Goal: Information Seeking & Learning: Learn about a topic

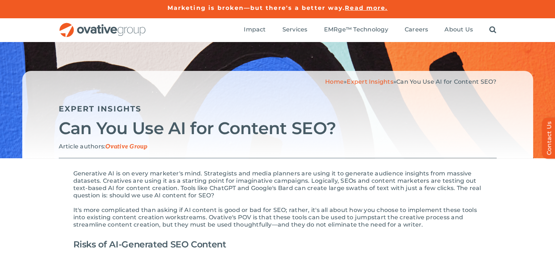
click at [361, 84] on link "Expert Insights" at bounding box center [370, 81] width 47 height 7
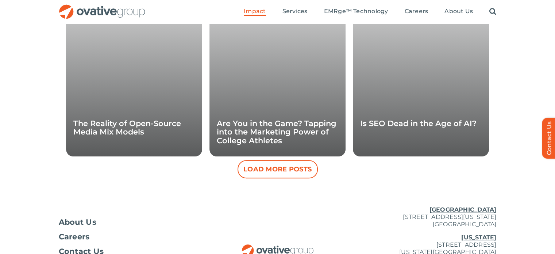
scroll to position [707, 0]
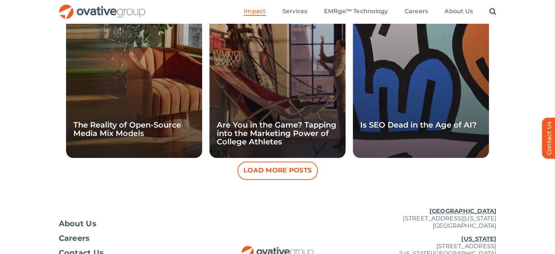
click at [385, 108] on div "Expert Insights Is SEO Dead in the Age of AI?" at bounding box center [421, 79] width 136 height 158
click at [380, 125] on link "Is SEO Dead in the Age of AI?" at bounding box center [418, 124] width 116 height 9
